Goal: Task Accomplishment & Management: Manage account settings

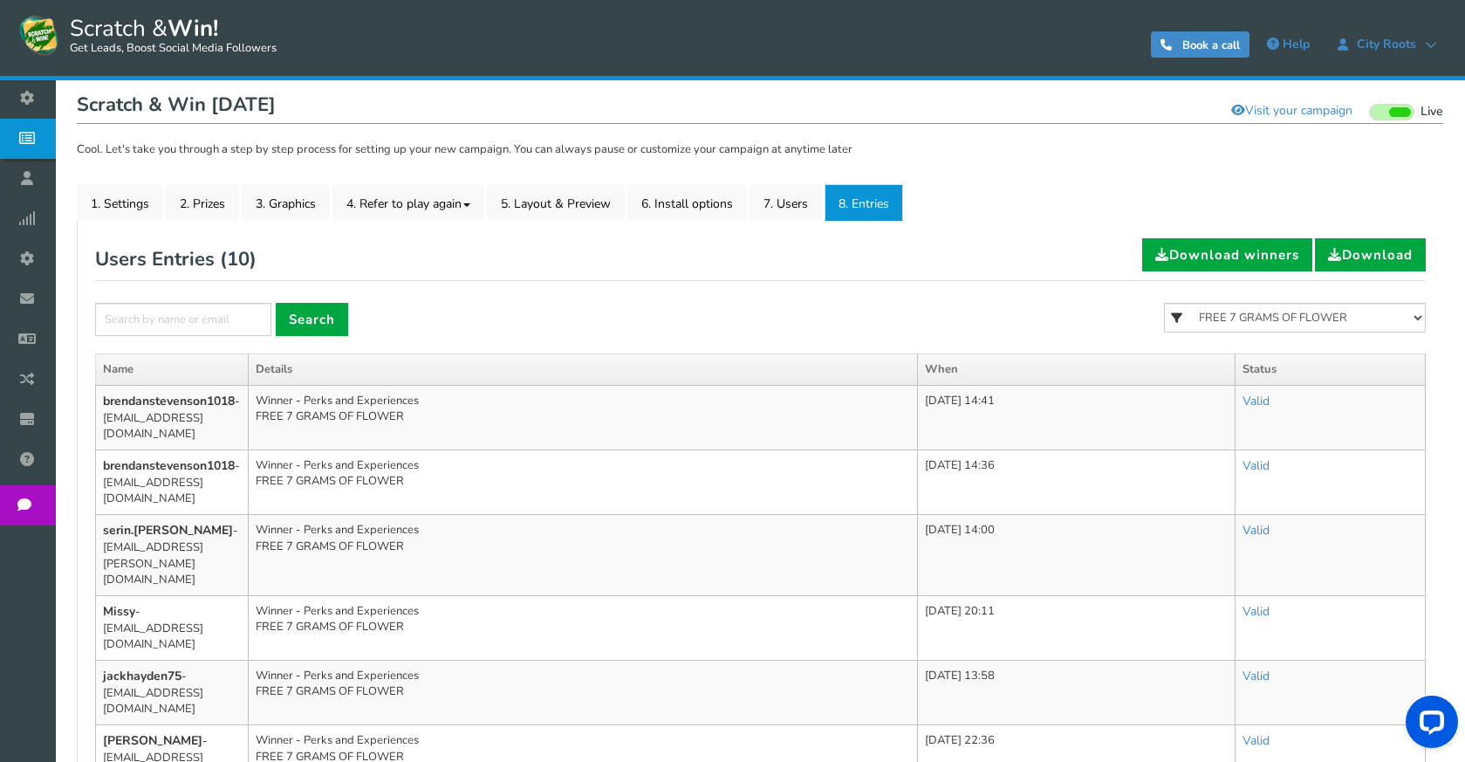
scroll to position [173, 0]
click at [1270, 402] on link "Valid" at bounding box center [1256, 401] width 27 height 17
click at [1270, 401] on link "Valid" at bounding box center [1256, 401] width 27 height 17
click at [1109, 302] on div "Users Entries ( 10 ) Download winners Download × Search All FREE 500 POINTS [DA…" at bounding box center [760, 676] width 1331 height 877
click at [1198, 310] on select "All FREE 500 POINTS [DATE] GOODIE BAG FREE 28 GRAMS OF SMALLS FLOWER FREE 7 GRA…" at bounding box center [1295, 318] width 262 height 30
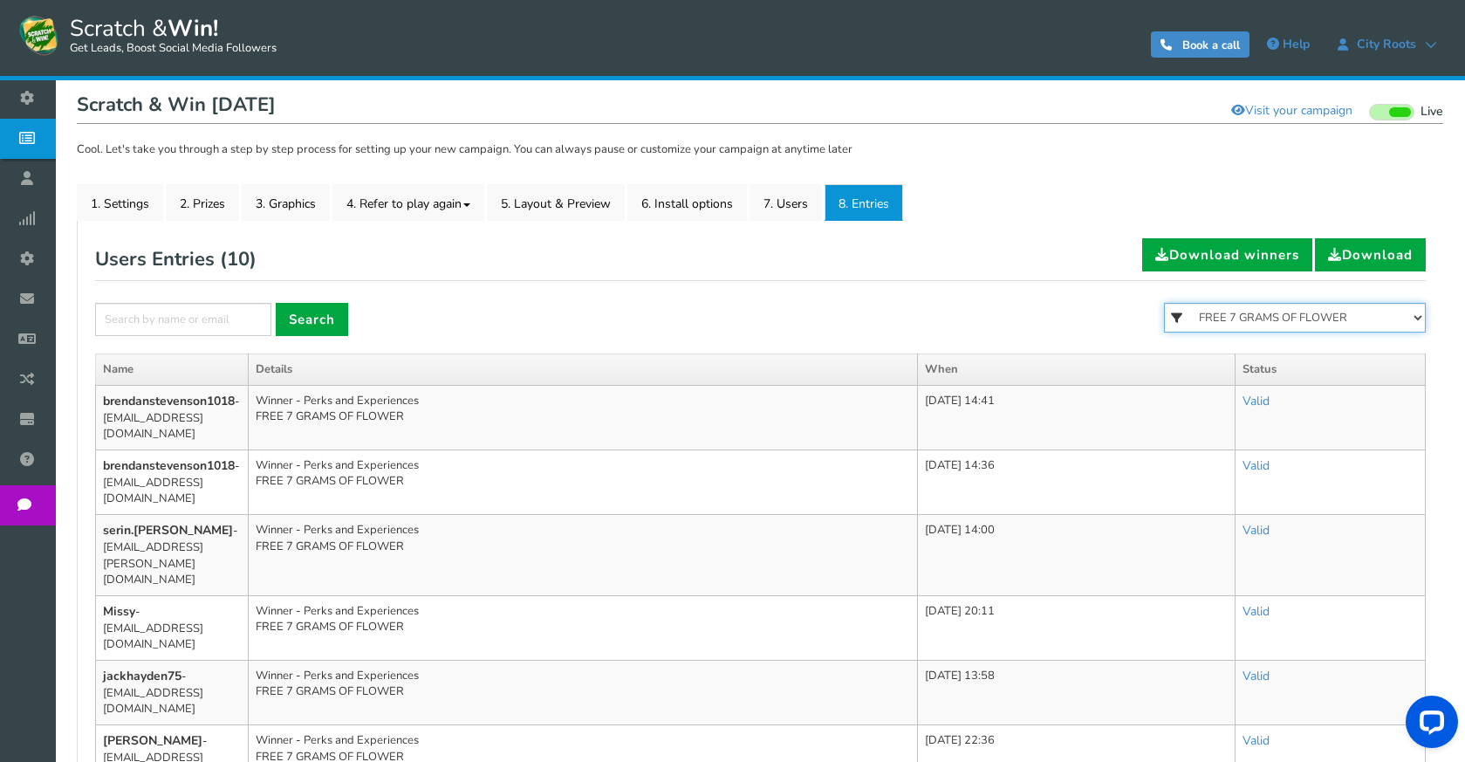
select select "86484"
click at [1164, 303] on select "All FREE 500 POINTS [DATE] GOODIE BAG FREE 28 GRAMS OF SMALLS FLOWER FREE 7 GRA…" at bounding box center [1295, 318] width 262 height 30
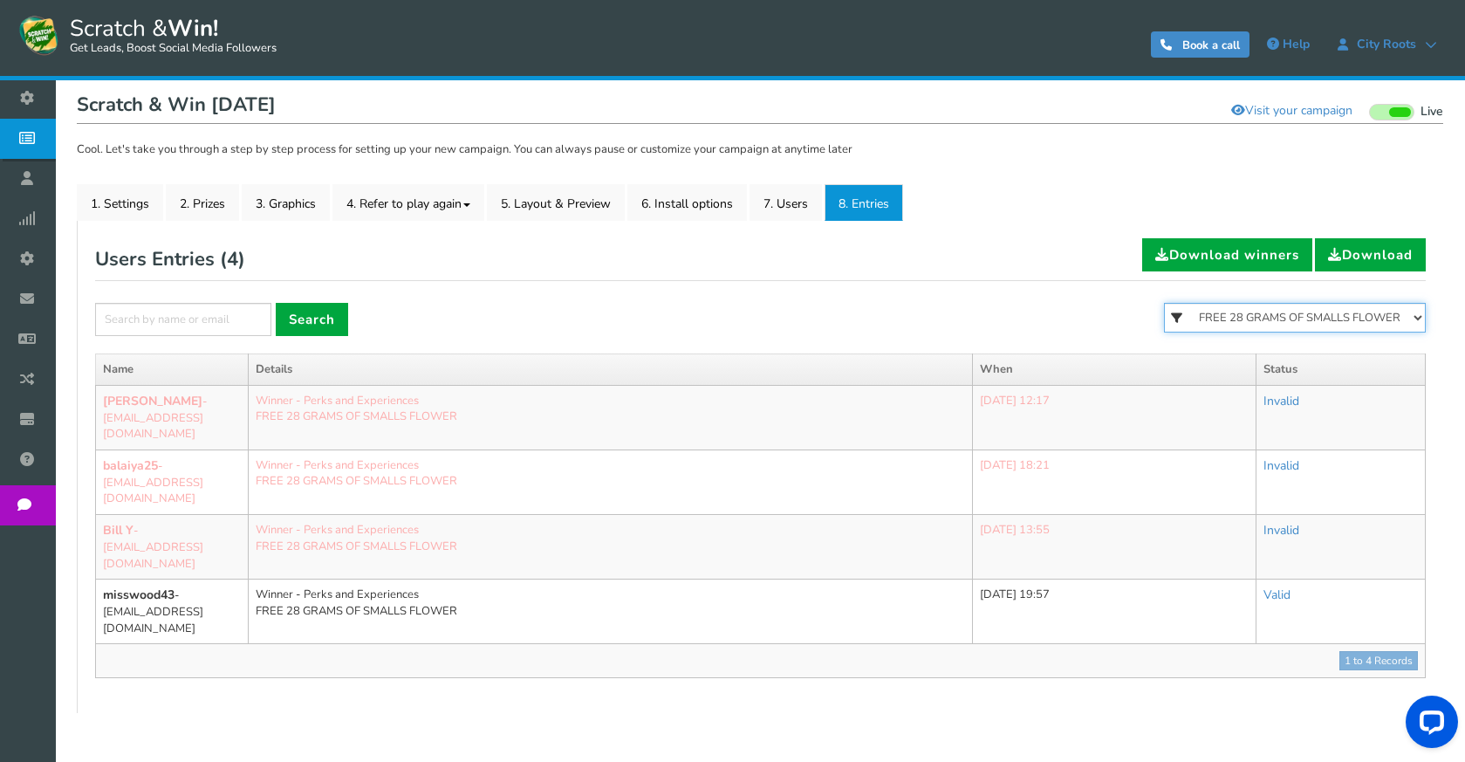
click at [1251, 312] on select "All FREE 500 POINTS [DATE] GOODIE BAG FREE 28 GRAMS OF SMALLS FLOWER FREE 7 GRA…" at bounding box center [1295, 318] width 262 height 30
select select "86485"
click at [1164, 303] on select "All FREE 500 POINTS [DATE] GOODIE BAG FREE 28 GRAMS OF SMALLS FLOWER FREE 7 GRA…" at bounding box center [1295, 318] width 262 height 30
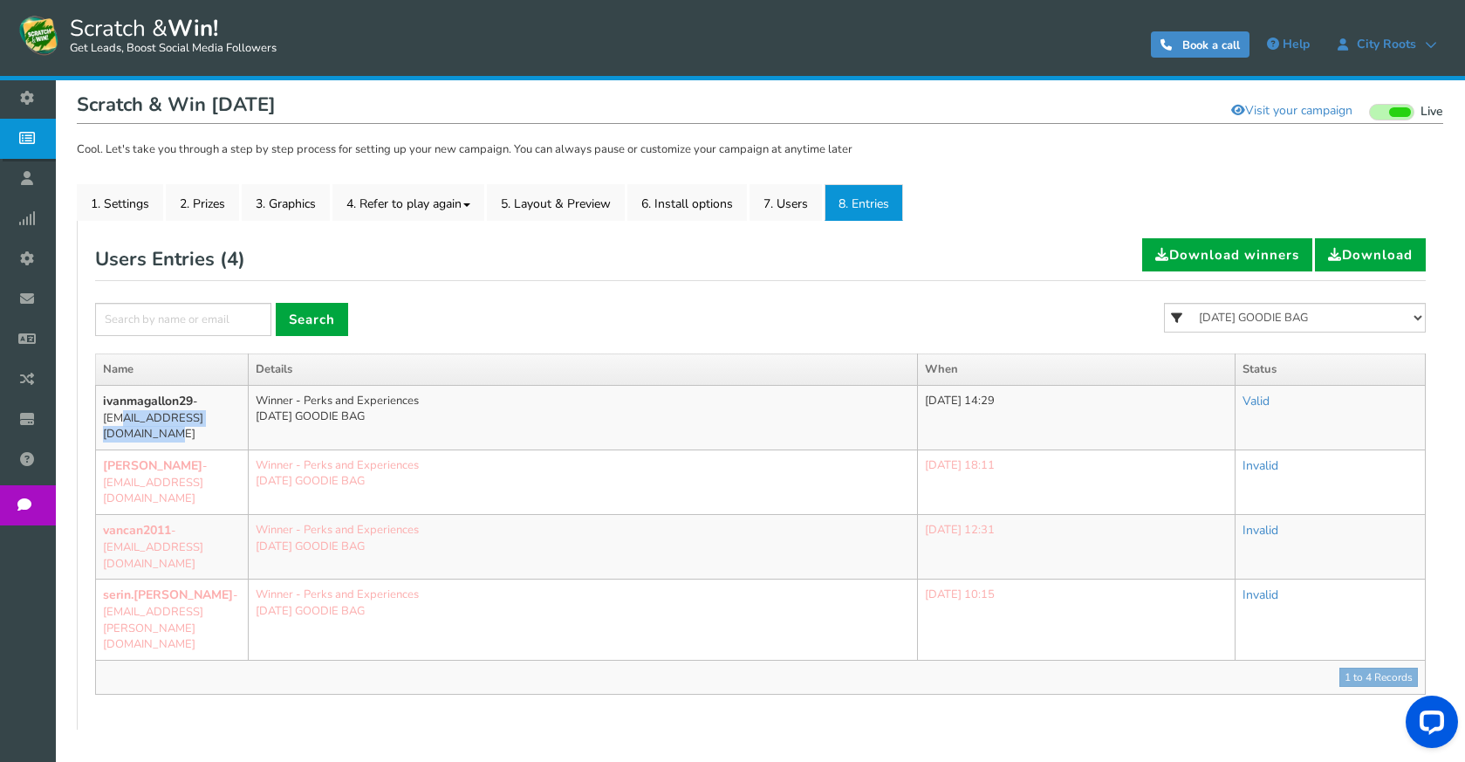
drag, startPoint x: 168, startPoint y: 434, endPoint x: 105, endPoint y: 421, distance: 65.0
click at [105, 421] on td "ivanmagallon29 - [EMAIL_ADDRESS][DOMAIN_NAME]" at bounding box center [172, 417] width 153 height 65
copy td "[EMAIL_ADDRESS][DOMAIN_NAME]"
